Goal: Information Seeking & Learning: Learn about a topic

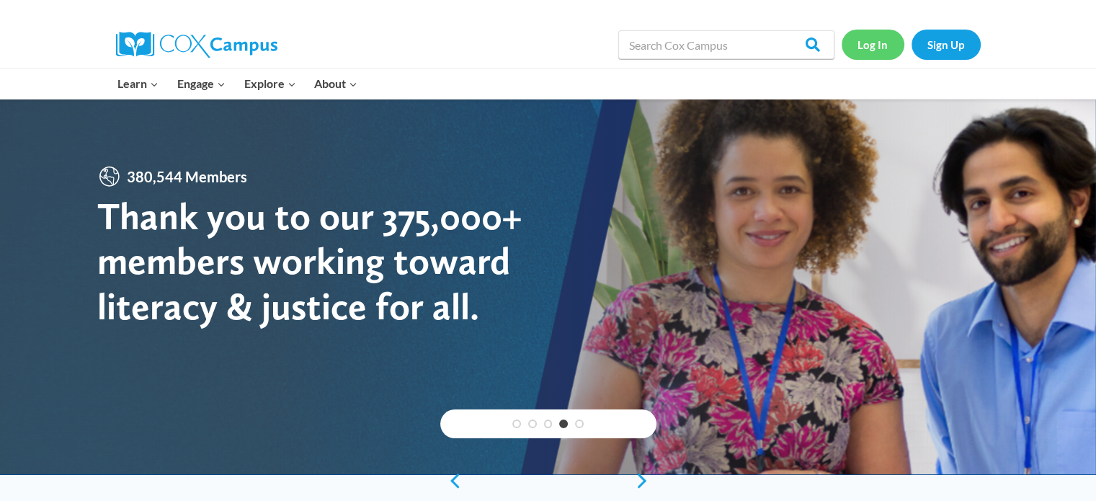
click at [878, 40] on link "Log In" at bounding box center [873, 45] width 63 height 30
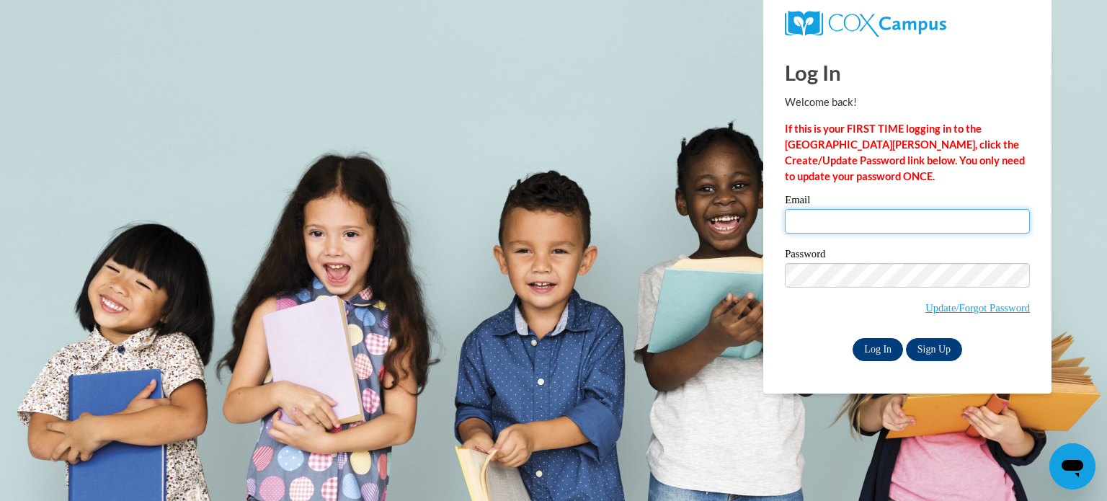
type input "jbeene@augusta.edu"
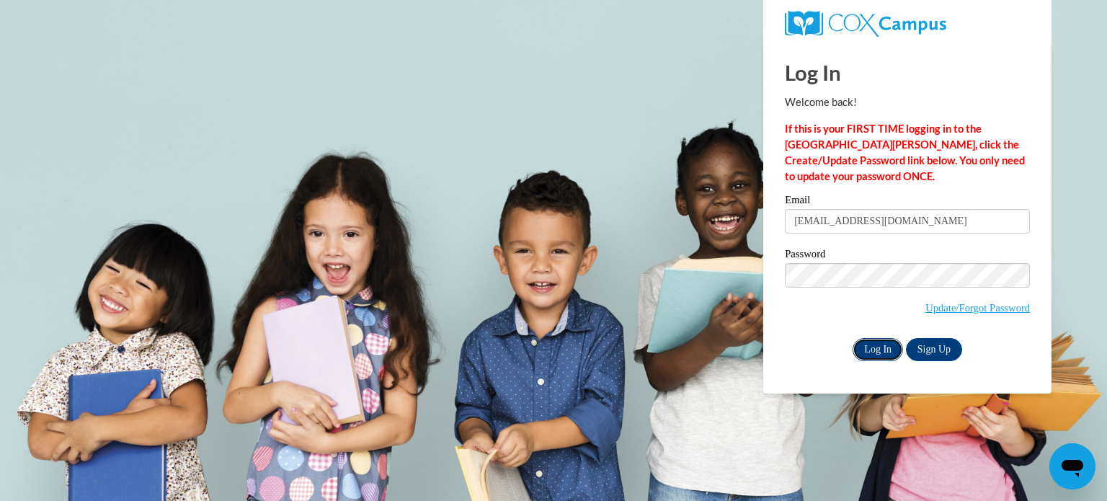
click at [868, 343] on input "Log In" at bounding box center [878, 349] width 50 height 23
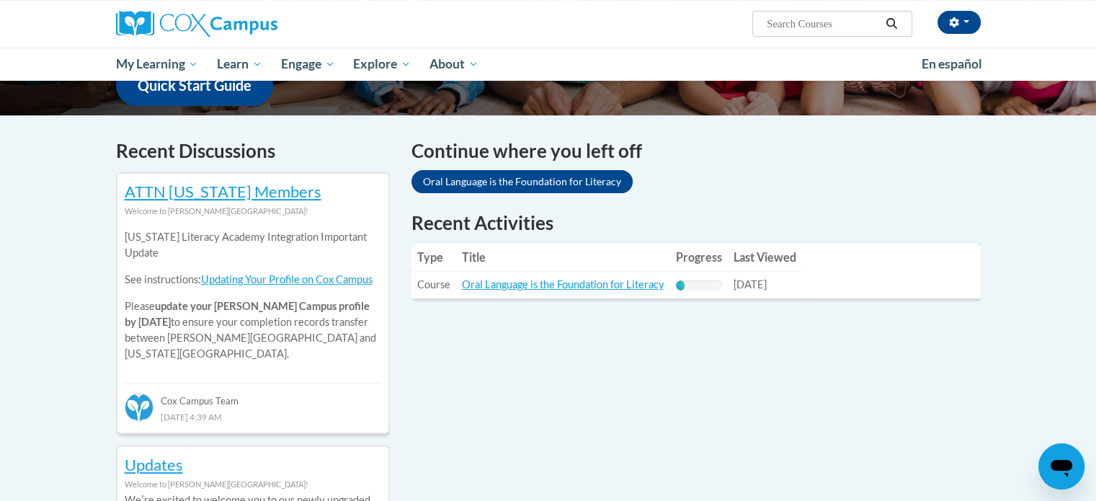
scroll to position [404, 0]
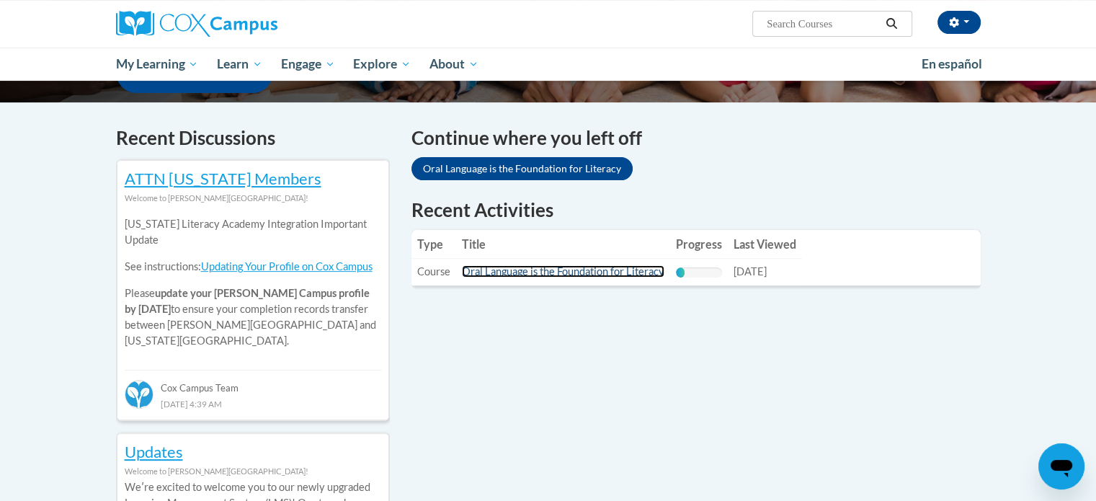
click at [541, 273] on link "Oral Language is the Foundation for Literacy" at bounding box center [563, 271] width 203 height 12
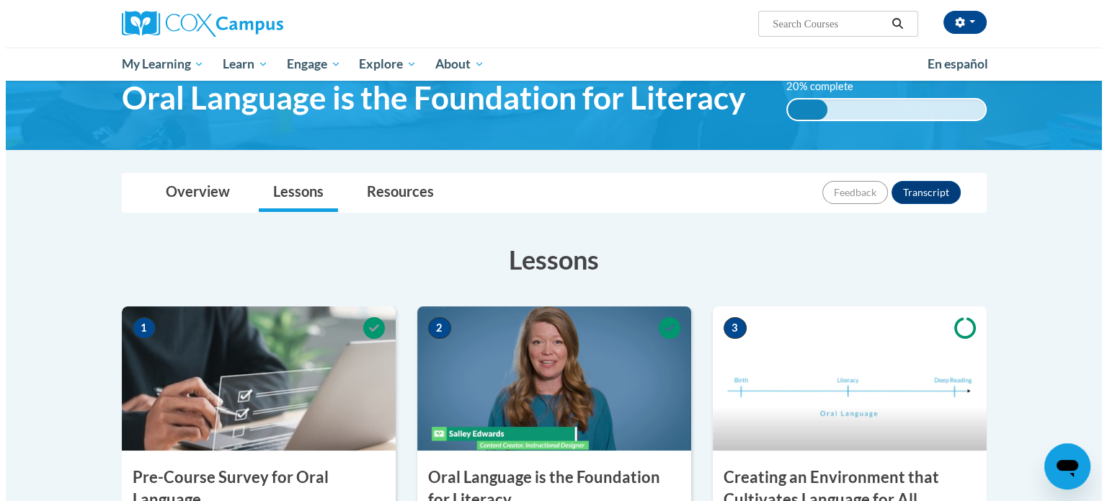
scroll to position [231, 0]
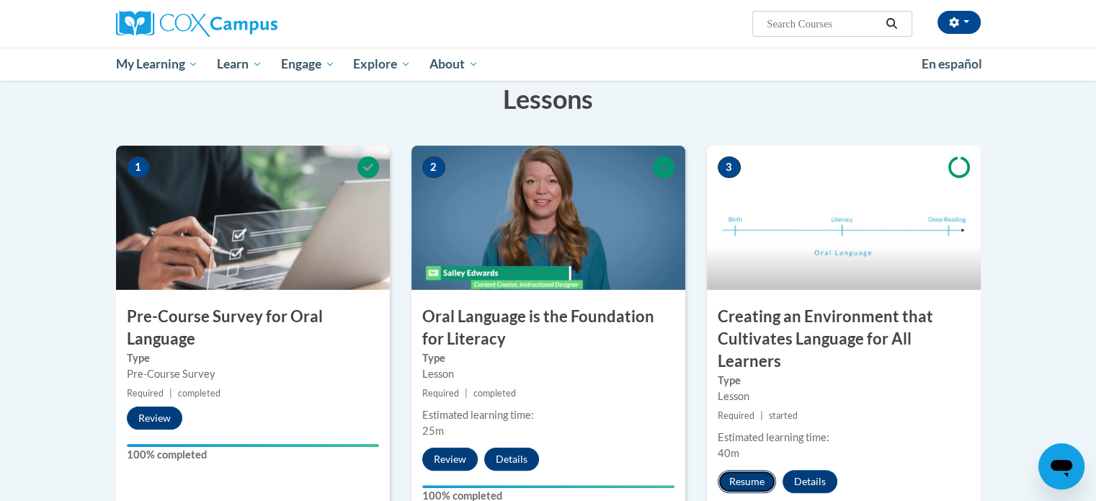
click at [732, 479] on button "Resume" at bounding box center [747, 481] width 58 height 23
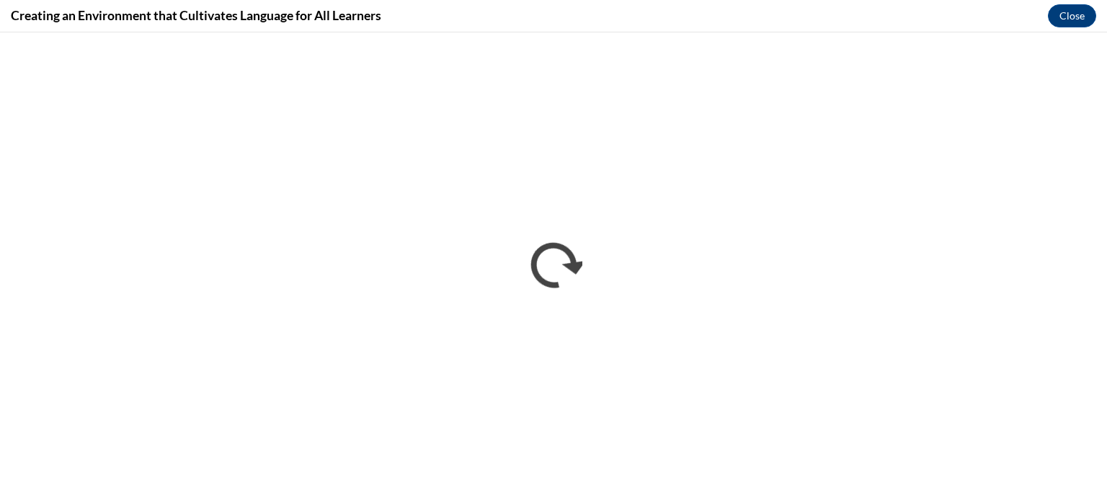
scroll to position [0, 0]
